Goal: Information Seeking & Learning: Learn about a topic

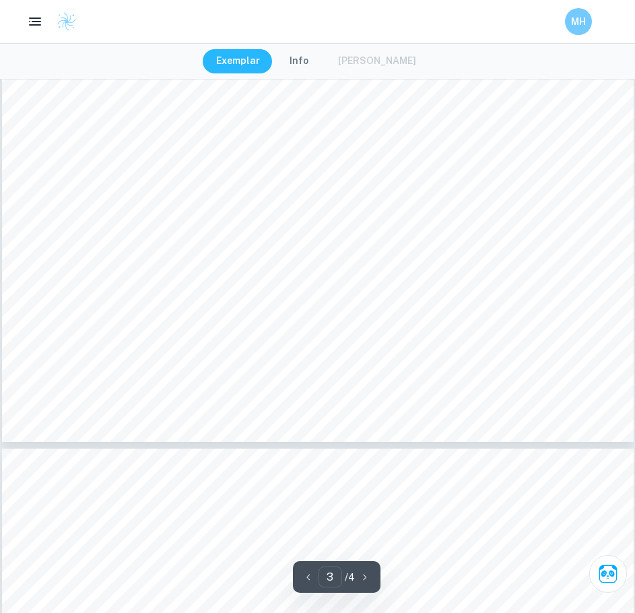
scroll to position [2558, 0]
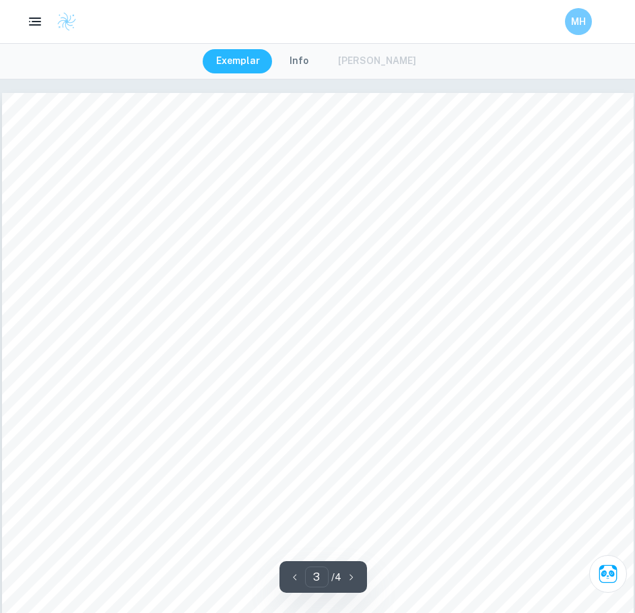
scroll to position [2062, 0]
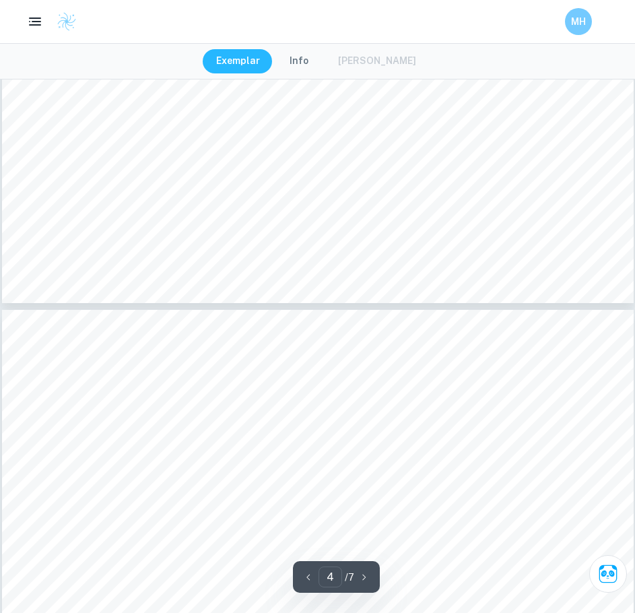
scroll to position [2695, 0]
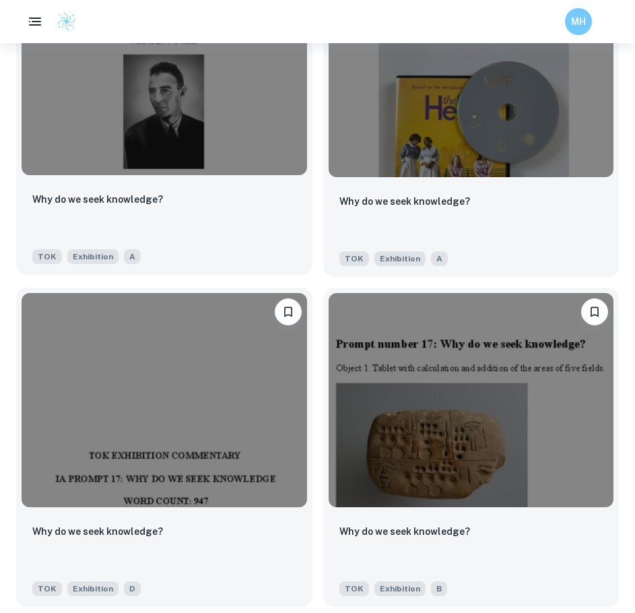
scroll to position [2814, 0]
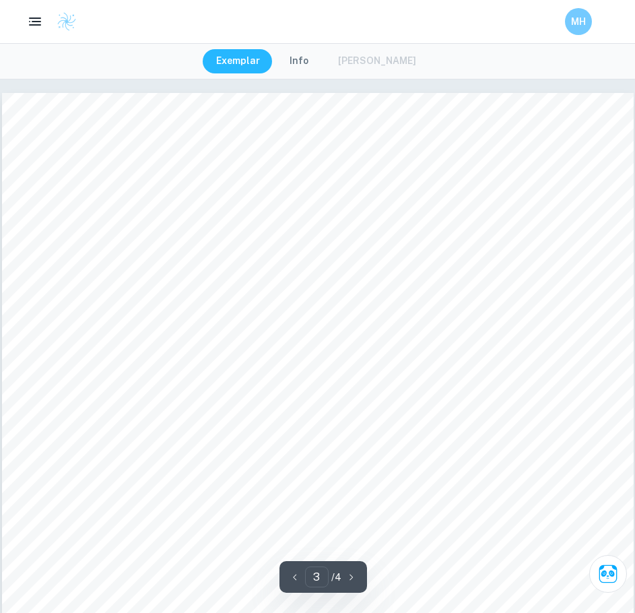
scroll to position [2062, 0]
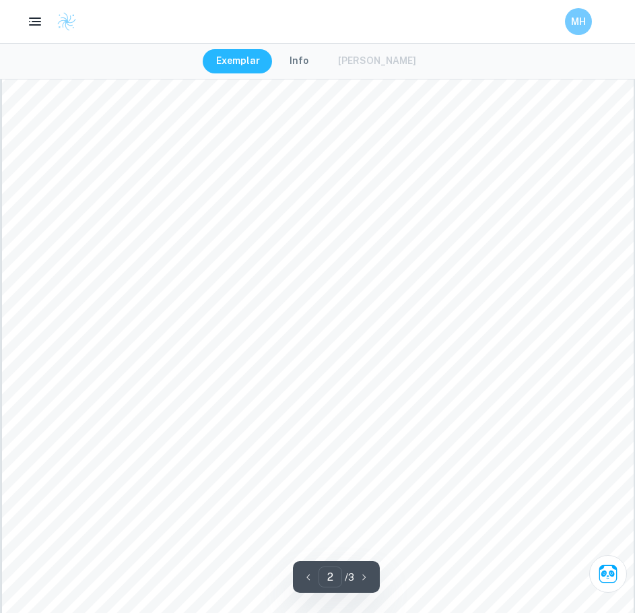
scroll to position [981, 0]
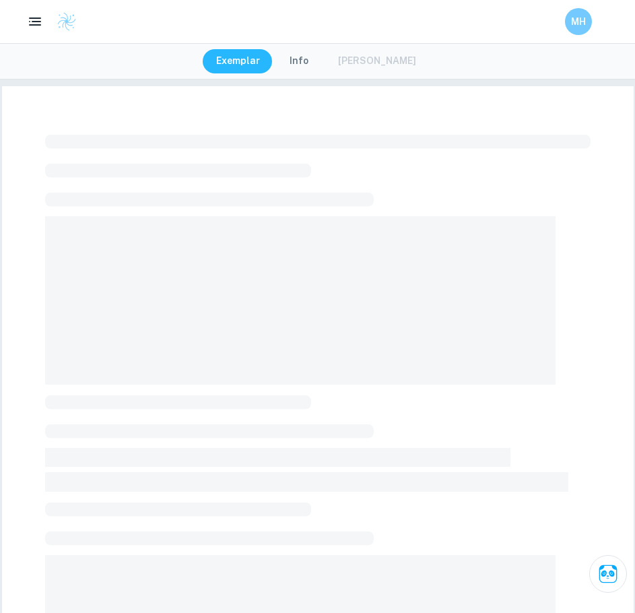
scroll to position [374, 0]
